Goal: Complete application form

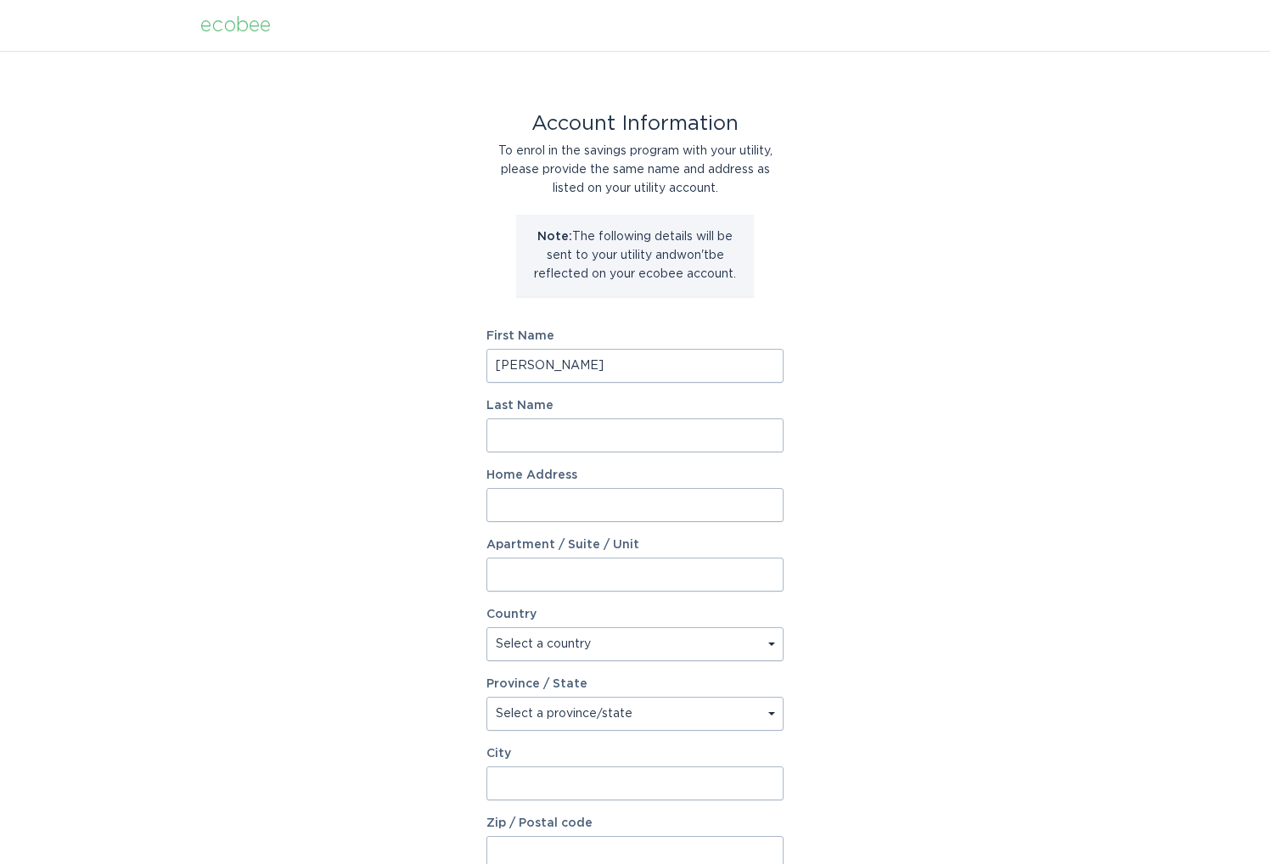
type input "[PERSON_NAME]"
type input "n"
type input "17 S"
type input "[STREET_ADDRESS]"
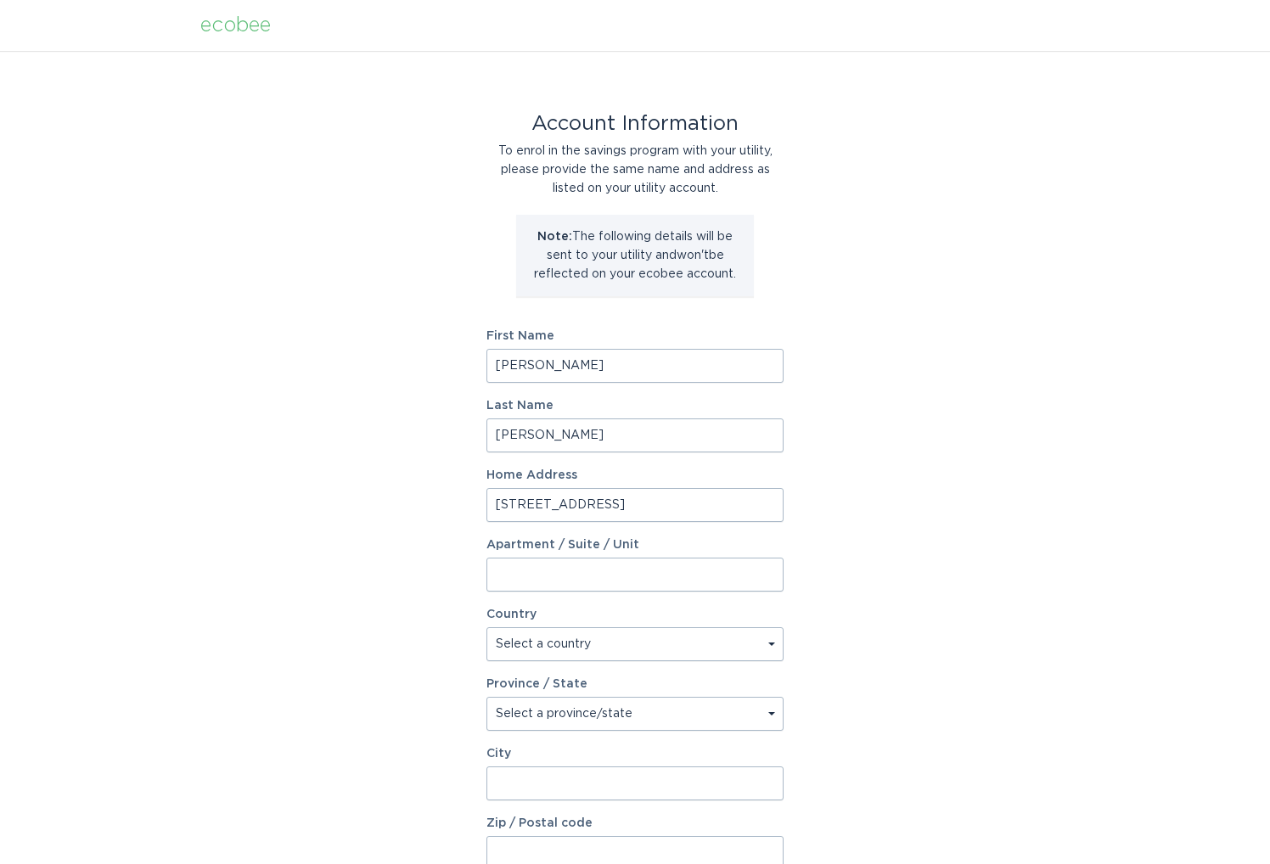
select select "US"
type input "Selma"
type input "27576"
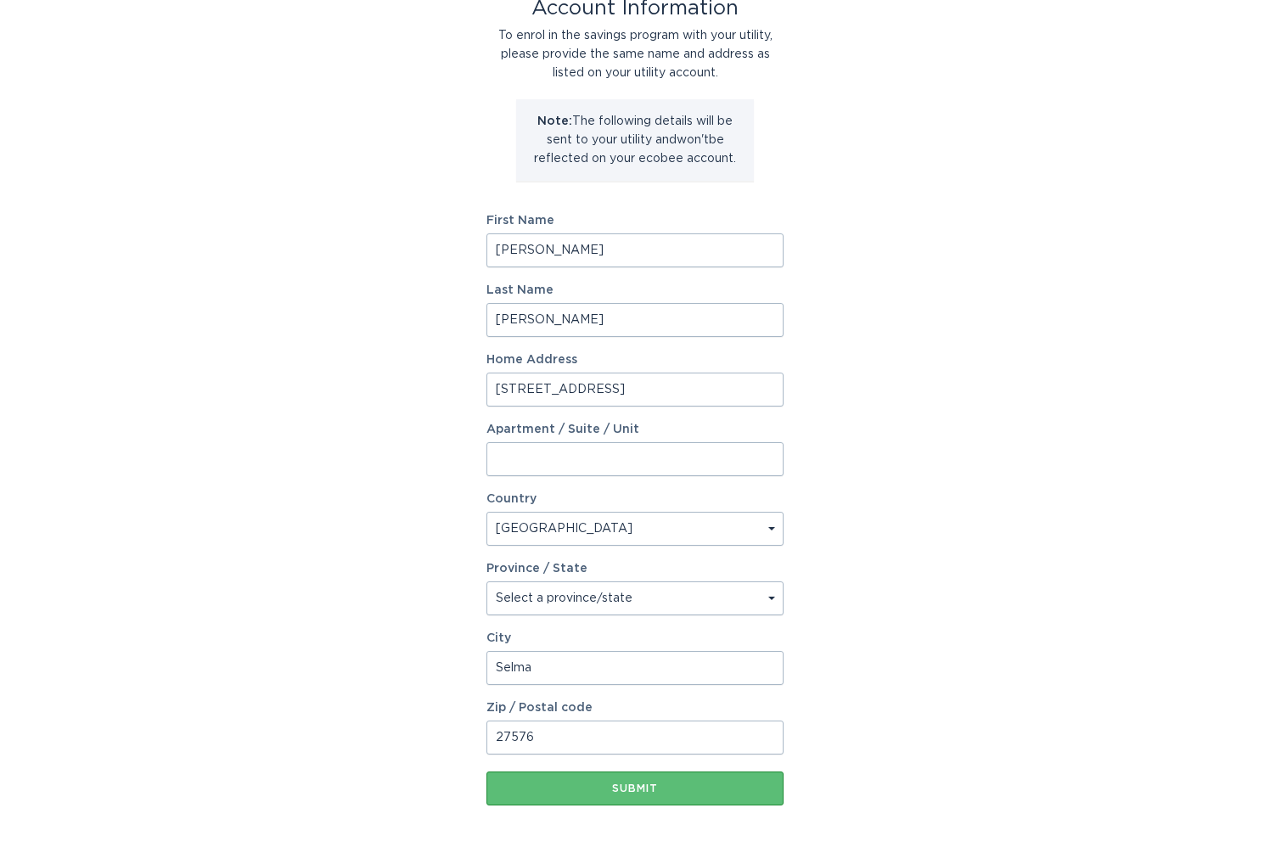
scroll to position [118, 0]
click at [611, 595] on select "Select a province/state [US_STATE] [US_STATE] [US_STATE] [US_STATE] [US_STATE] …" at bounding box center [634, 596] width 297 height 34
select select "NC"
click at [814, 685] on div "Account Information To enrol in the savings program with your utility, please p…" at bounding box center [635, 402] width 1270 height 938
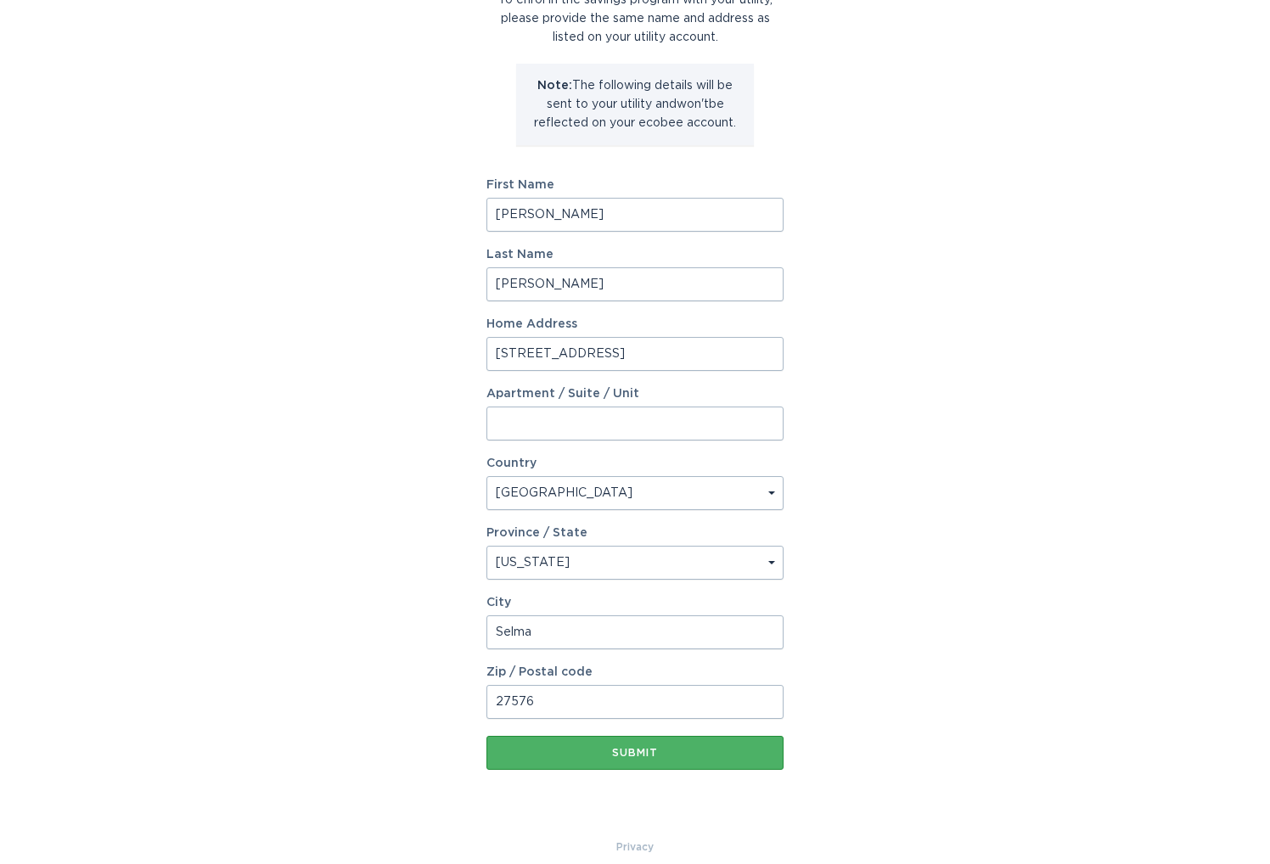
scroll to position [154, 0]
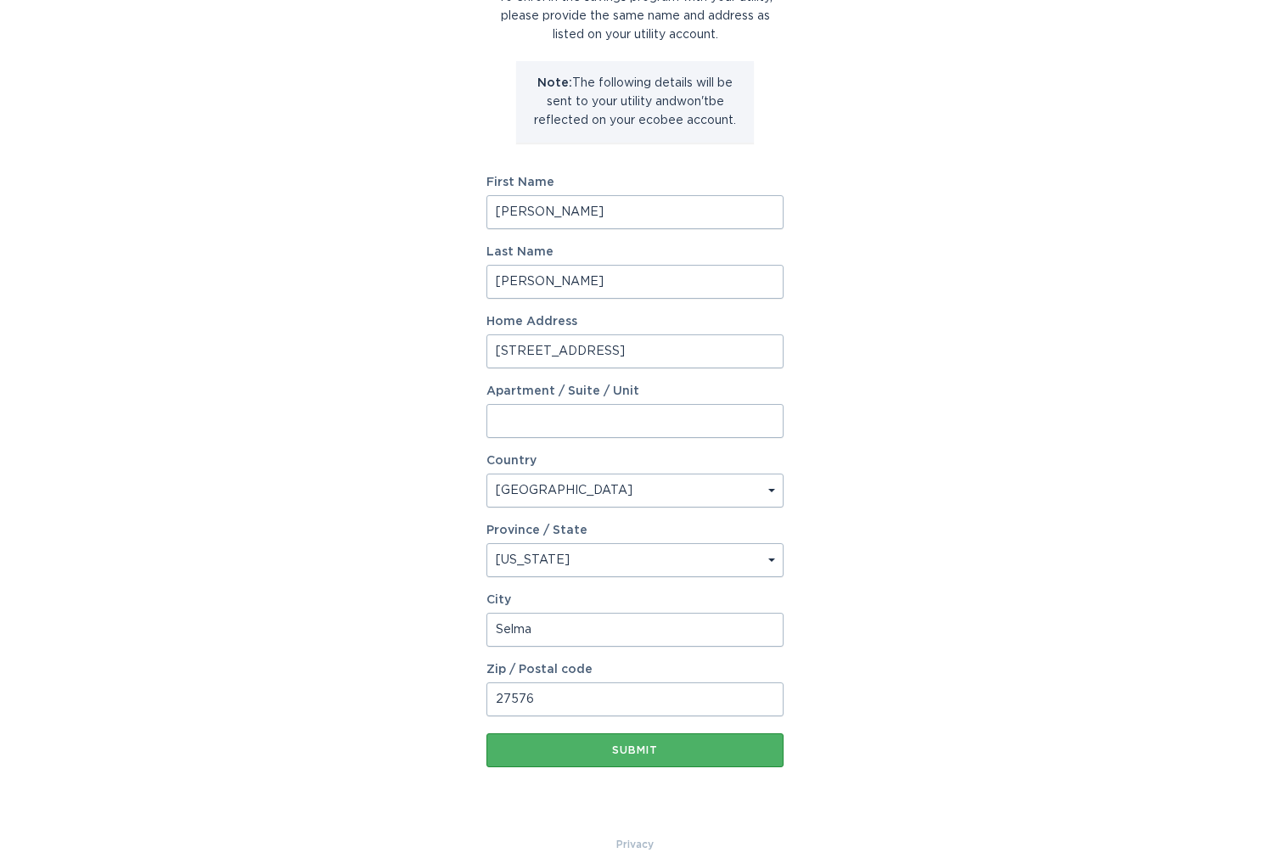
click at [696, 752] on div "Submit" at bounding box center [635, 750] width 280 height 10
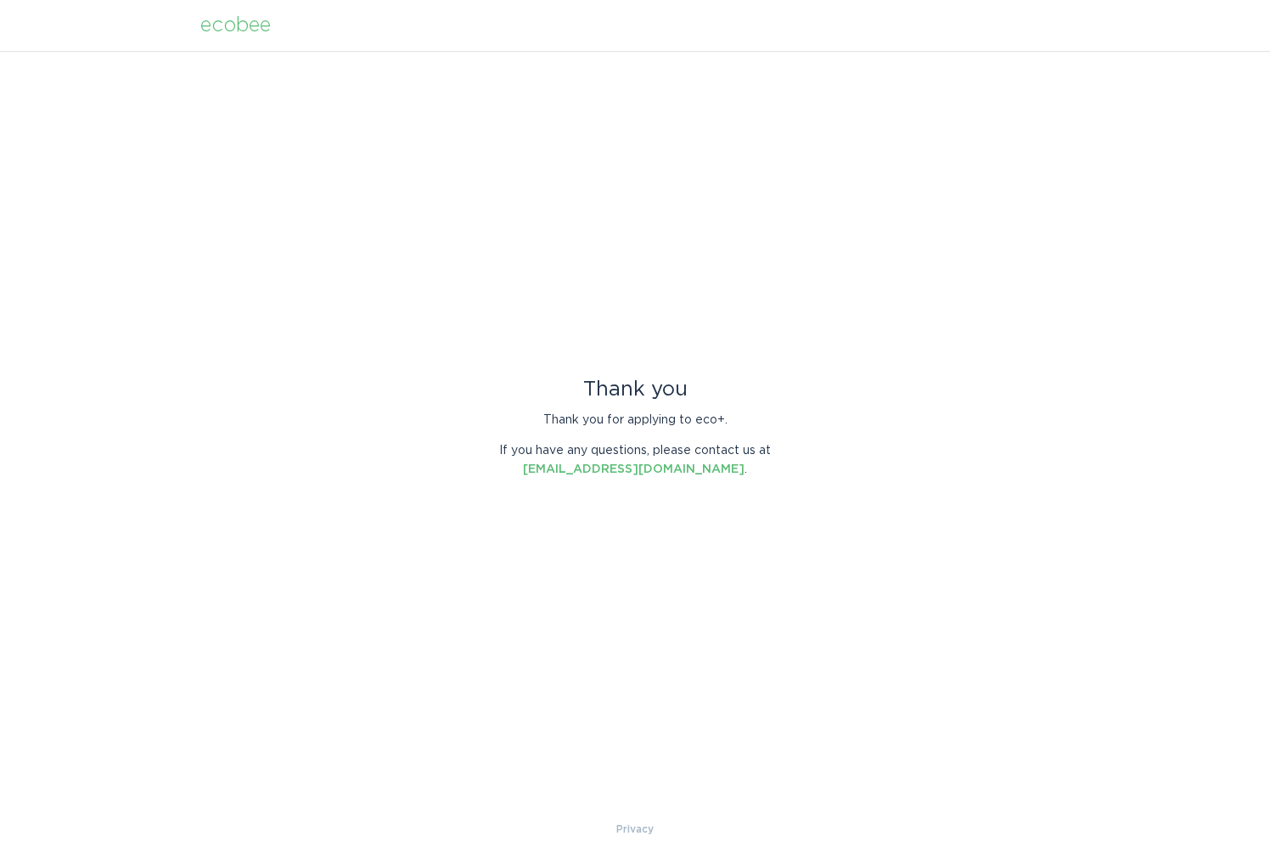
scroll to position [0, 0]
click at [735, 469] on p "If you have any questions, please contact us at [EMAIL_ADDRESS][DOMAIN_NAME] ." at bounding box center [634, 459] width 297 height 37
click at [228, 18] on div "ecobee" at bounding box center [235, 25] width 70 height 19
